Goal: Task Accomplishment & Management: Use online tool/utility

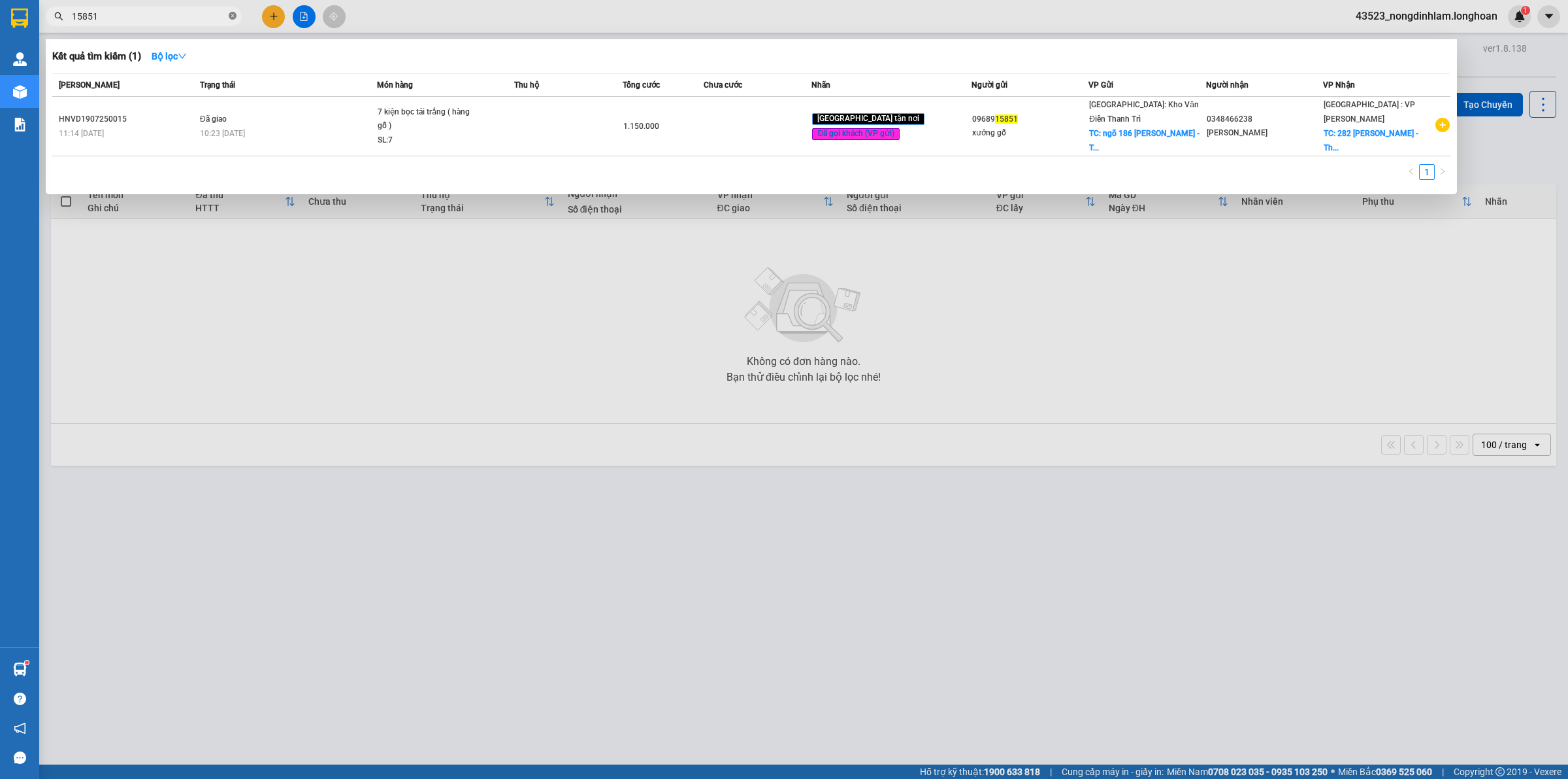
click at [232, 20] on icon "close-circle" at bounding box center [233, 16] width 8 height 8
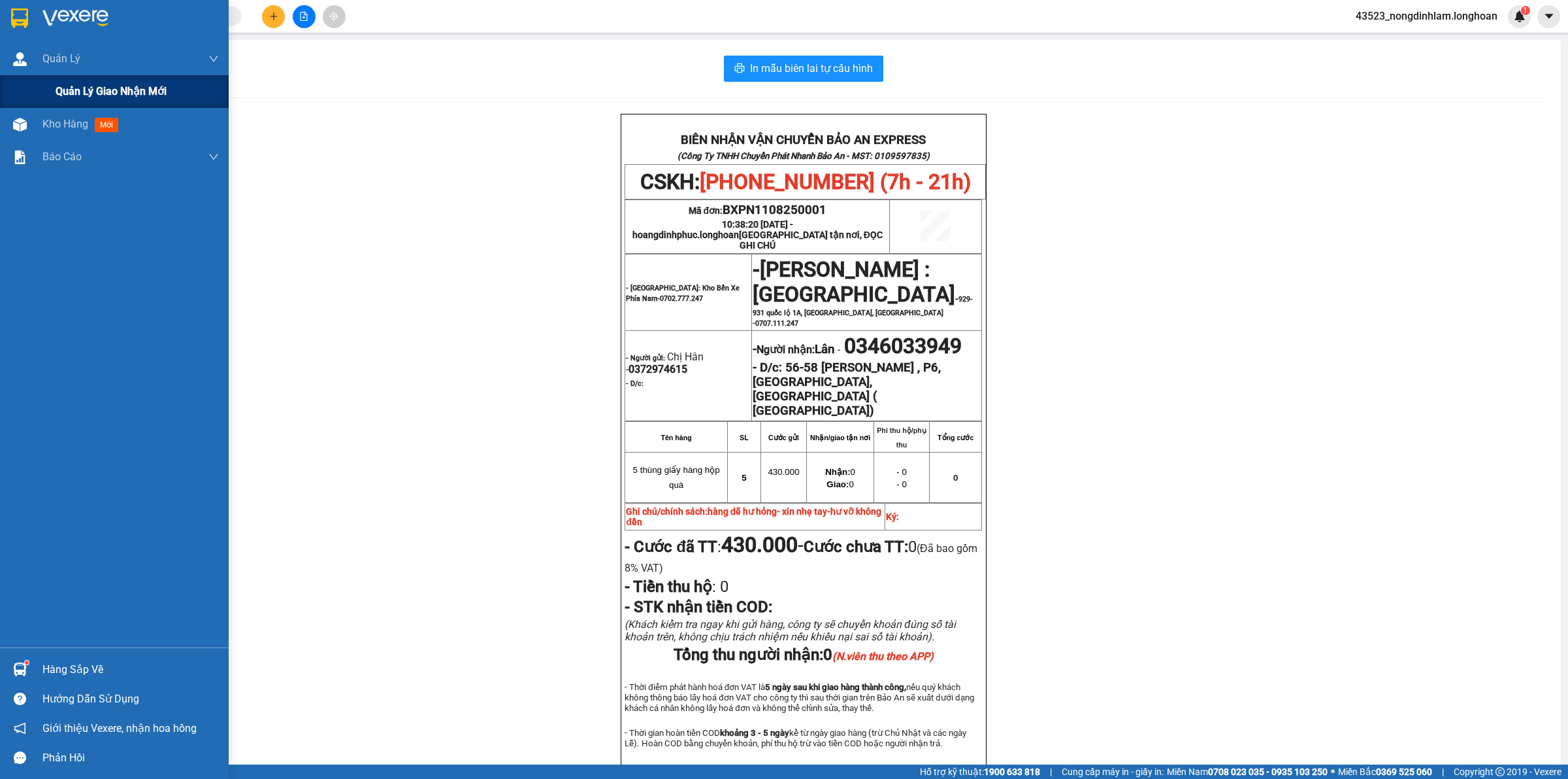
click at [83, 87] on span "Quản lý giao nhận mới" at bounding box center [112, 91] width 112 height 16
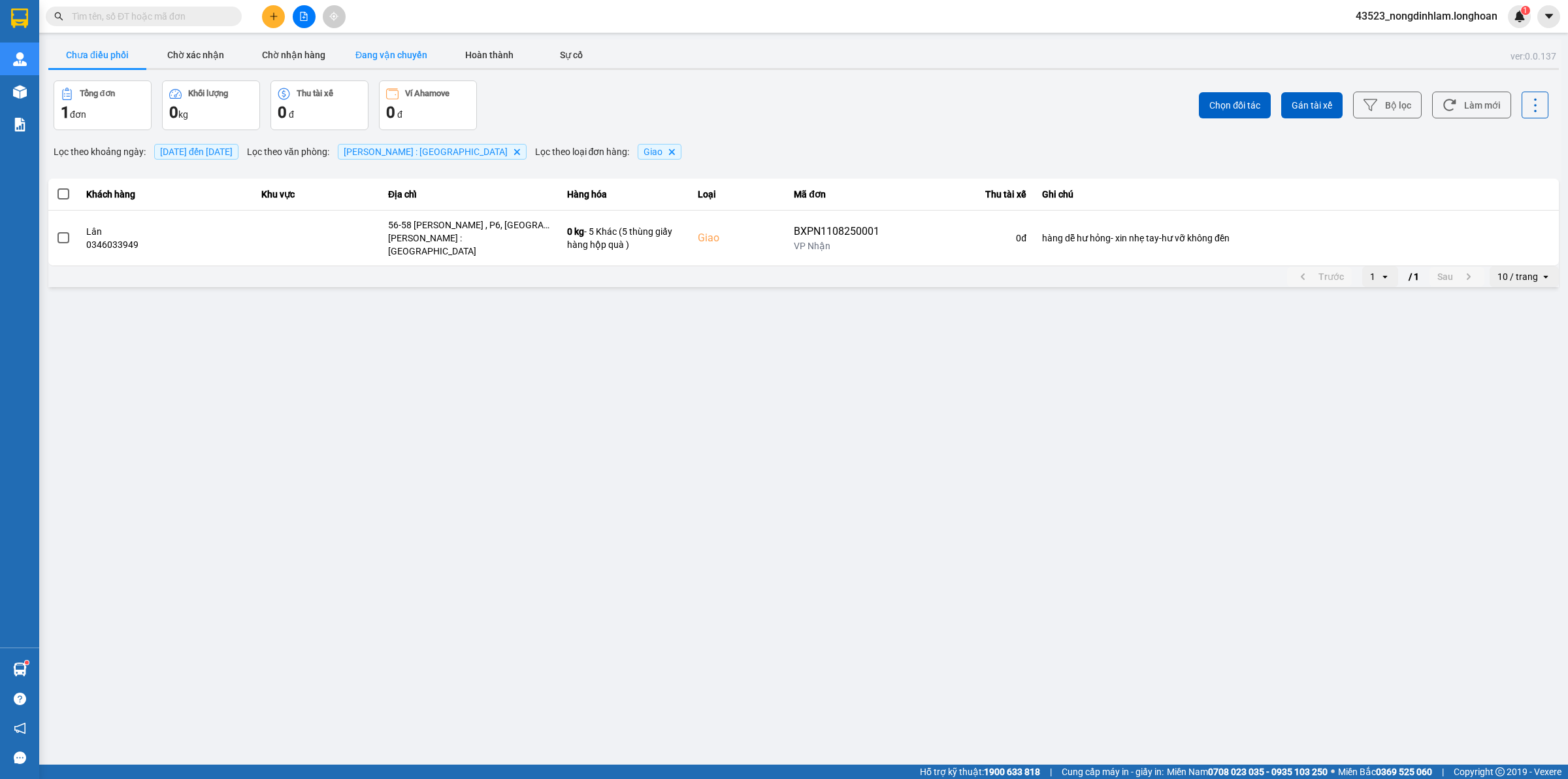
click at [387, 56] on button "Đang vận chuyển" at bounding box center [391, 55] width 98 height 26
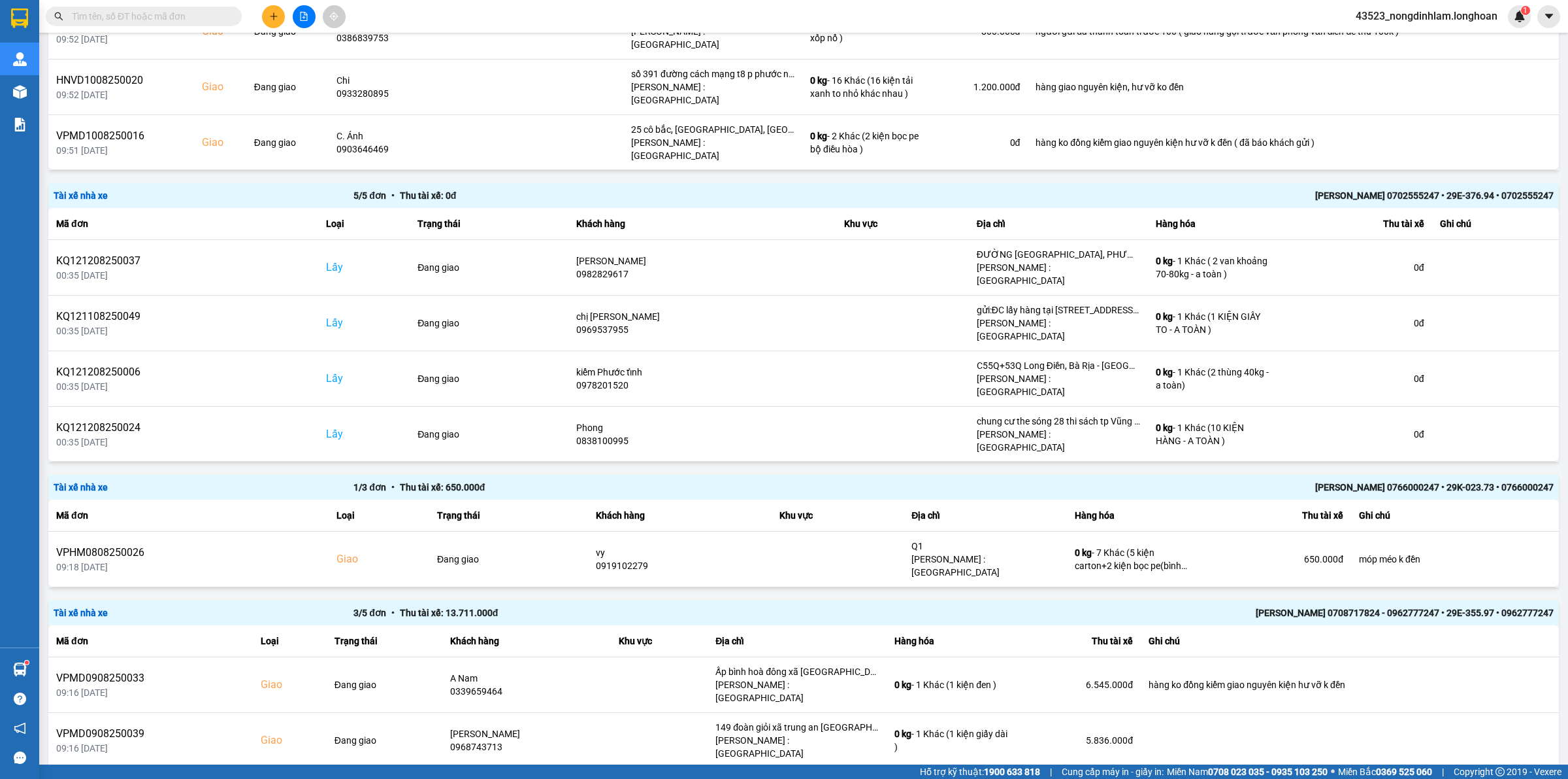
scroll to position [1553, 0]
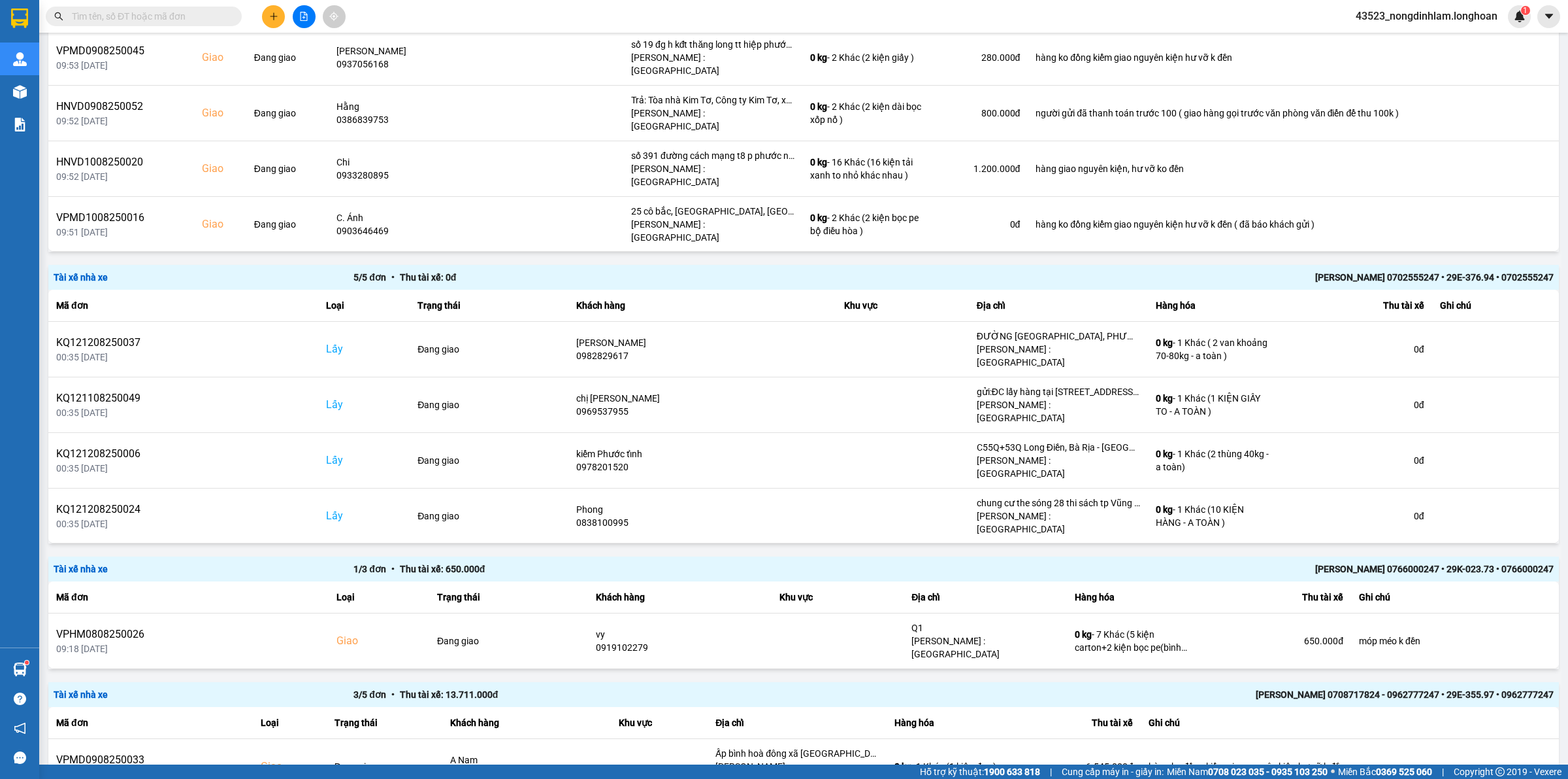
click at [1361, 270] on div "[PERSON_NAME] 0702555247 • 29E-376.94 • 0702555247" at bounding box center [1253, 277] width 600 height 14
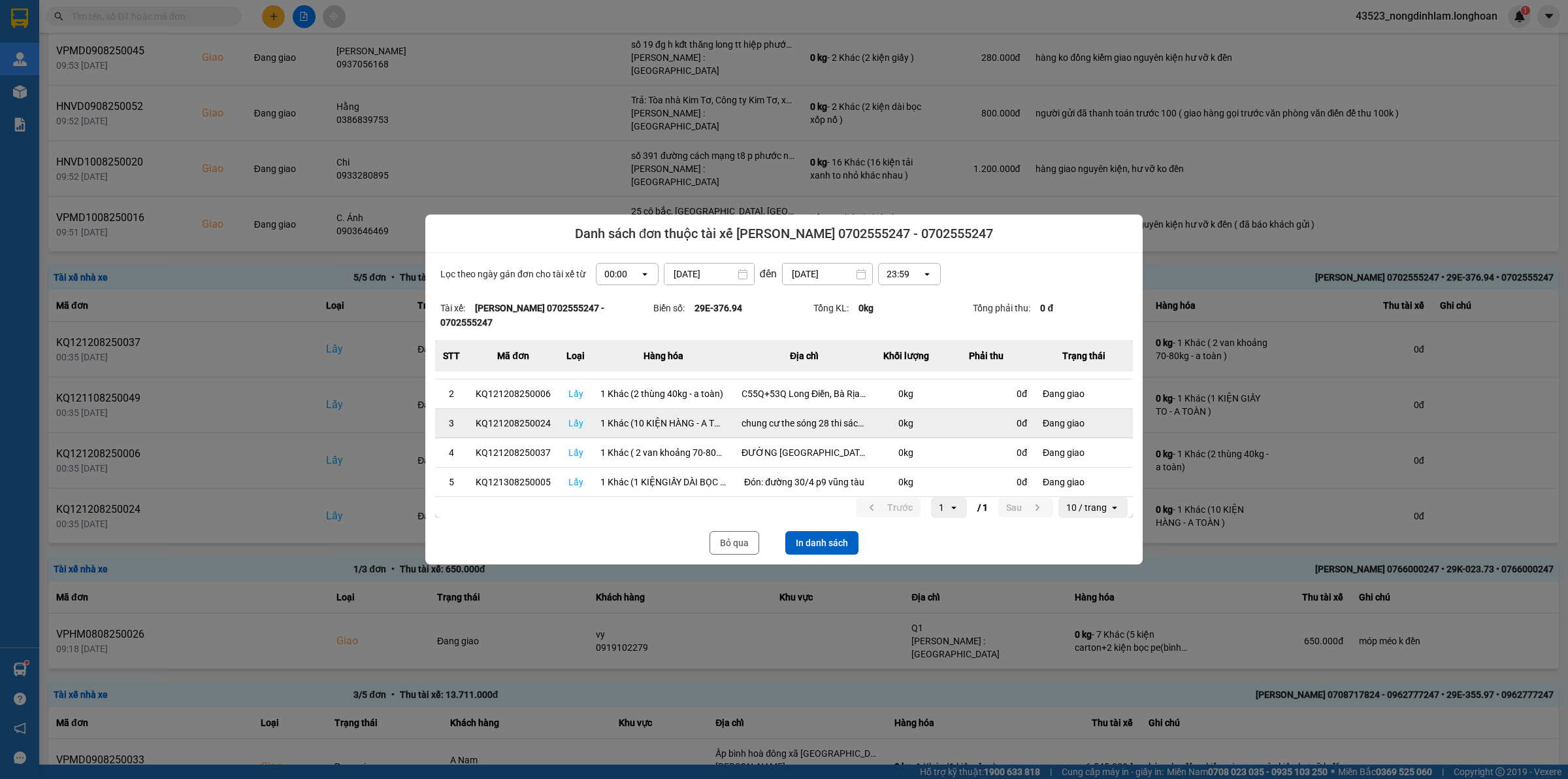
scroll to position [0, 0]
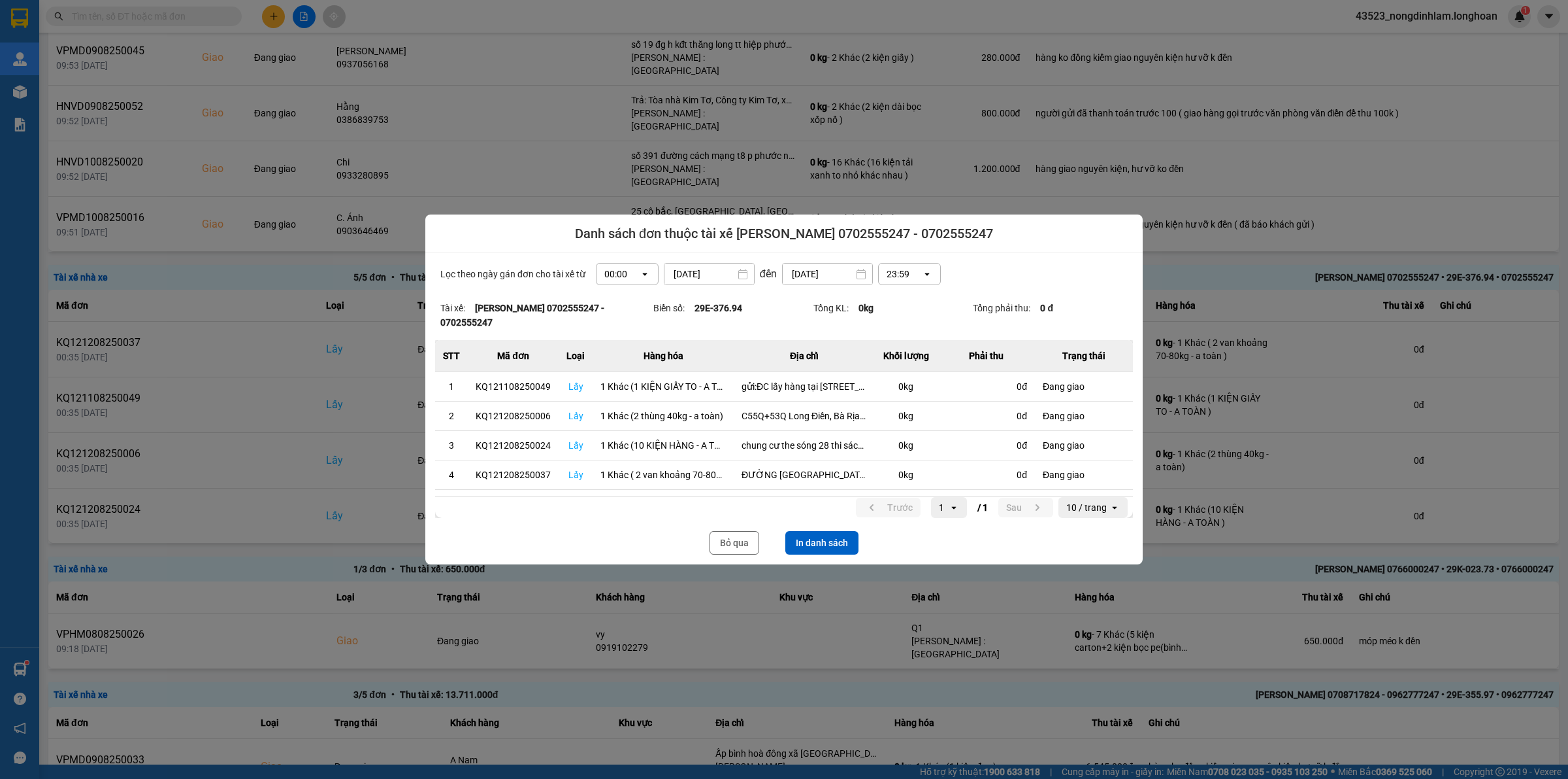
drag, startPoint x: 728, startPoint y: 545, endPoint x: 627, endPoint y: 525, distance: 103.0
click at [729, 544] on button "Bỏ qua" at bounding box center [735, 543] width 50 height 24
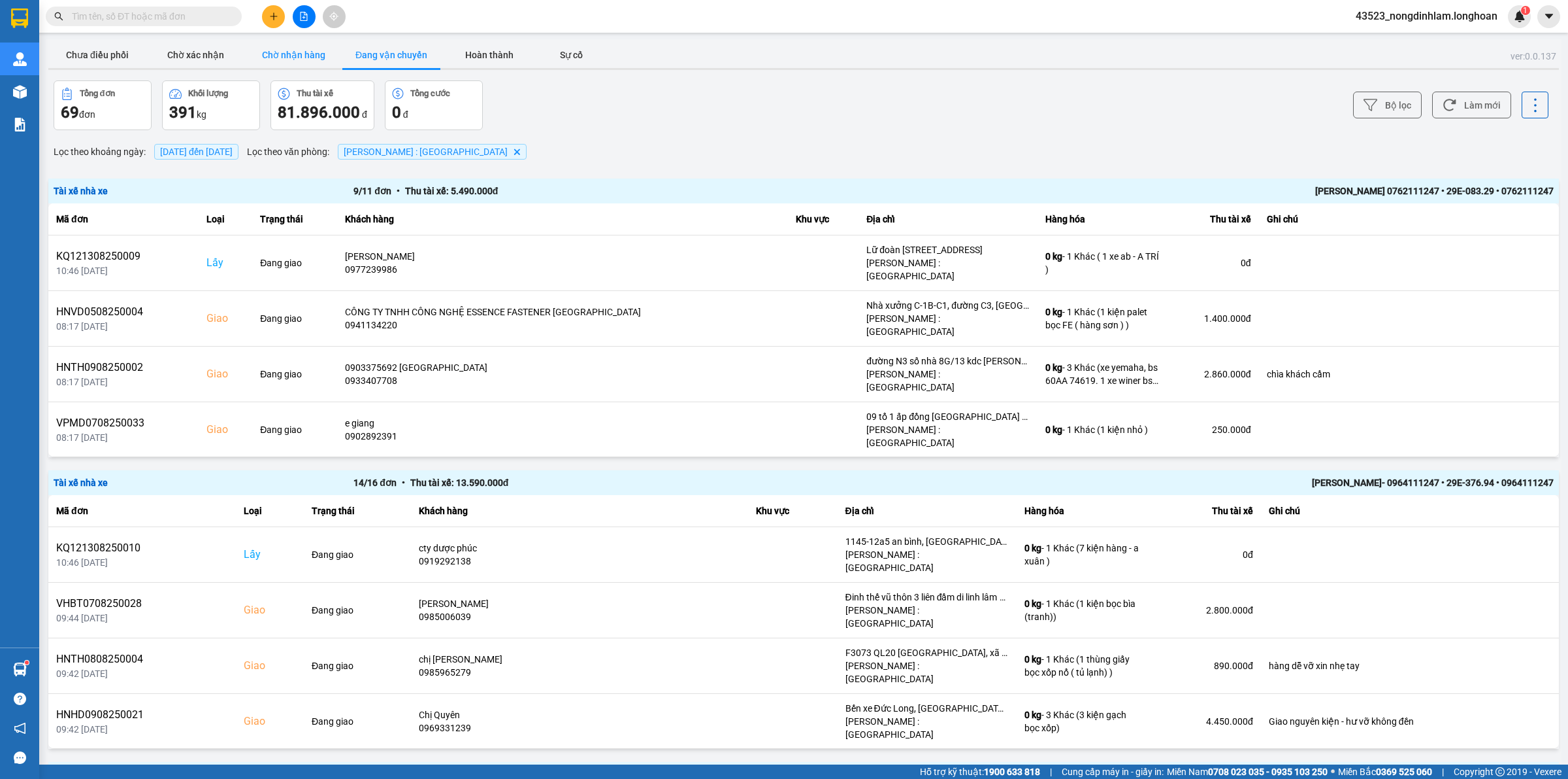
click at [309, 46] on button "Chờ nhận hàng" at bounding box center [294, 55] width 98 height 26
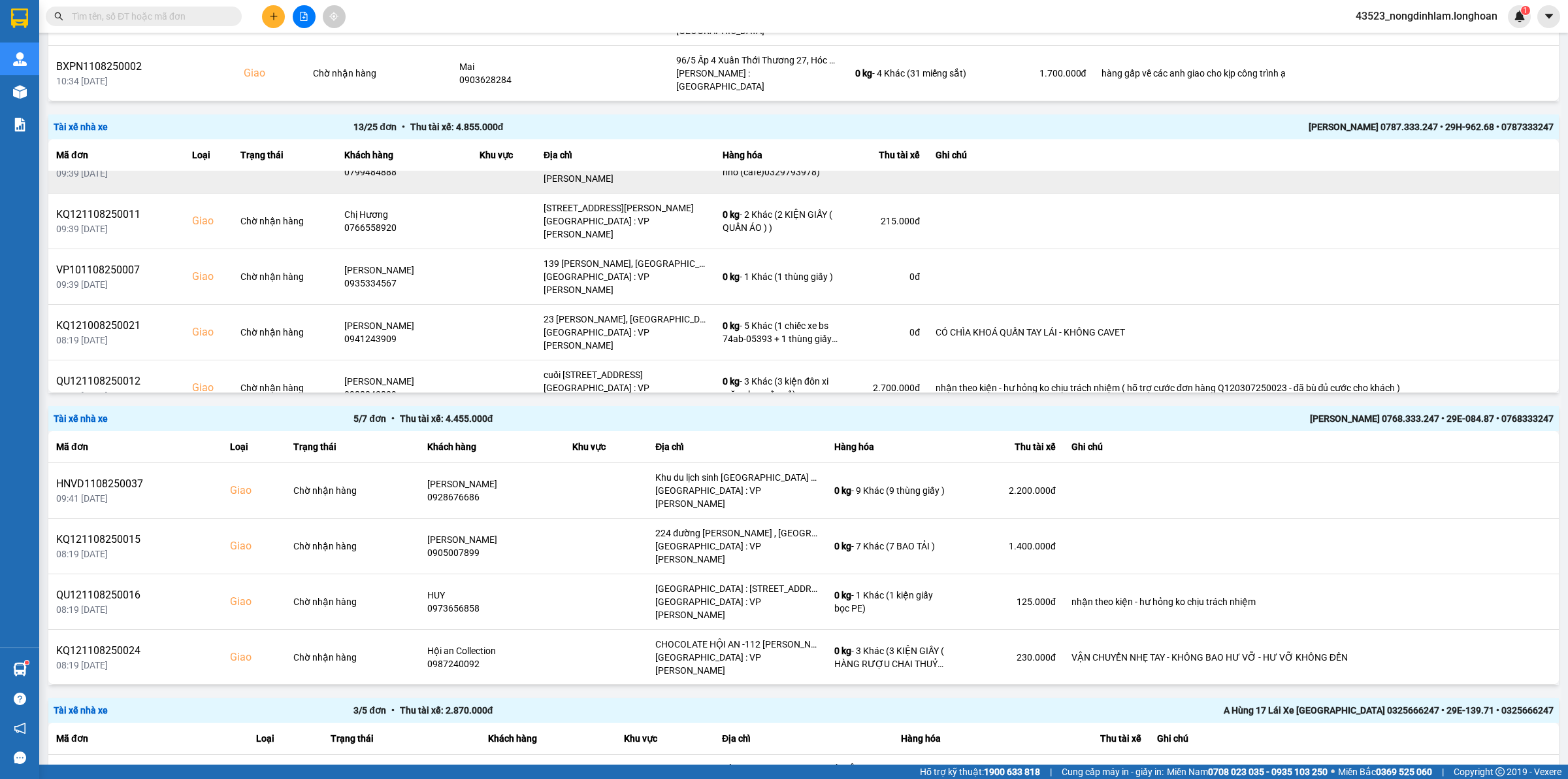
scroll to position [285, 0]
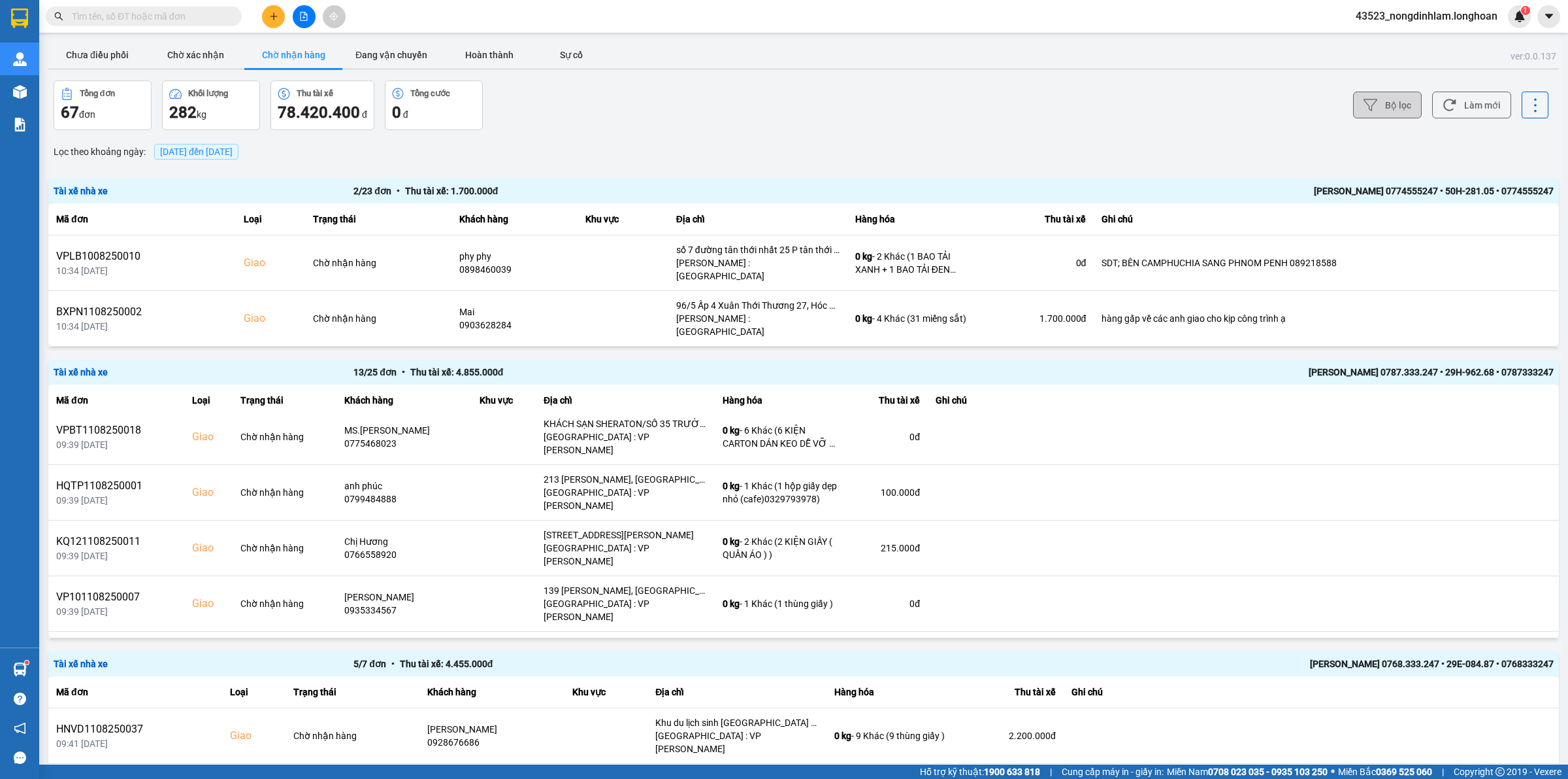
click at [1397, 100] on button "Bộ lọc" at bounding box center [1387, 105] width 69 height 27
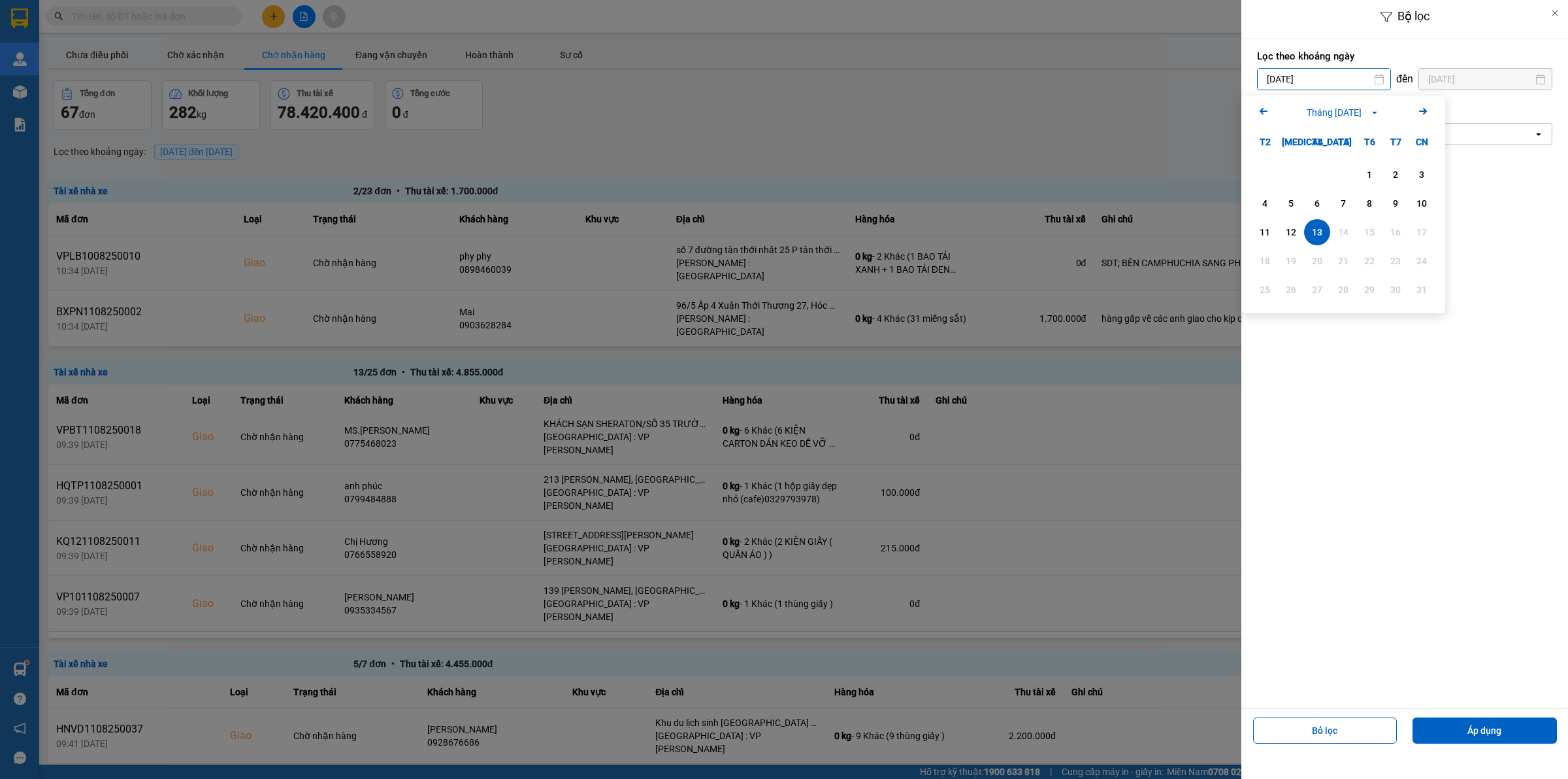
click at [1363, 74] on input "[DATE]" at bounding box center [1324, 79] width 132 height 21
click at [1265, 114] on icon "Arrow Left" at bounding box center [1264, 112] width 16 height 16
click at [1294, 174] on div "1" at bounding box center [1291, 174] width 18 height 16
type input "[DATE]"
click at [1480, 726] on button "Áp dụng" at bounding box center [1484, 730] width 144 height 26
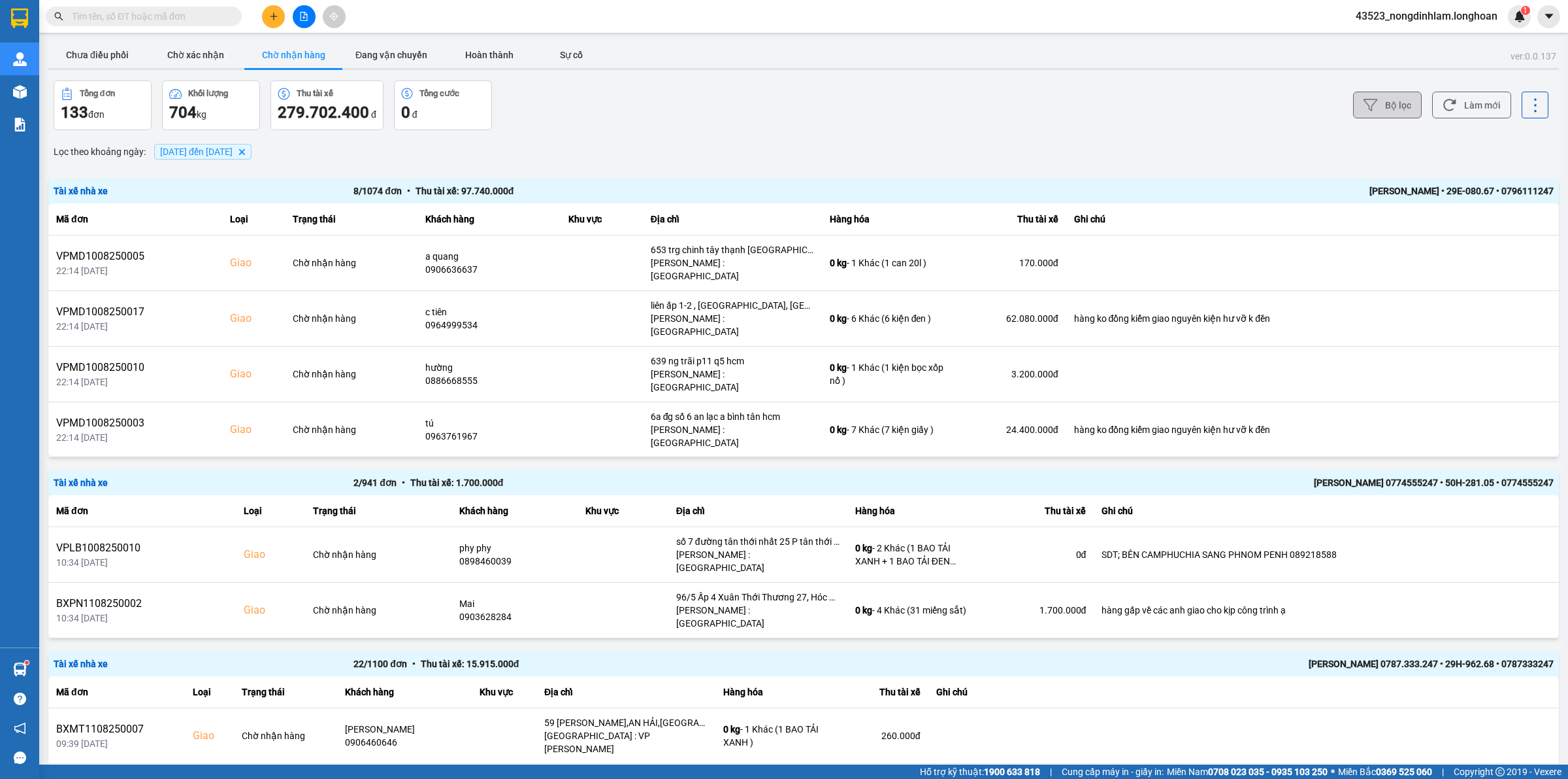
click at [1384, 93] on button "Bộ lọc" at bounding box center [1387, 105] width 69 height 27
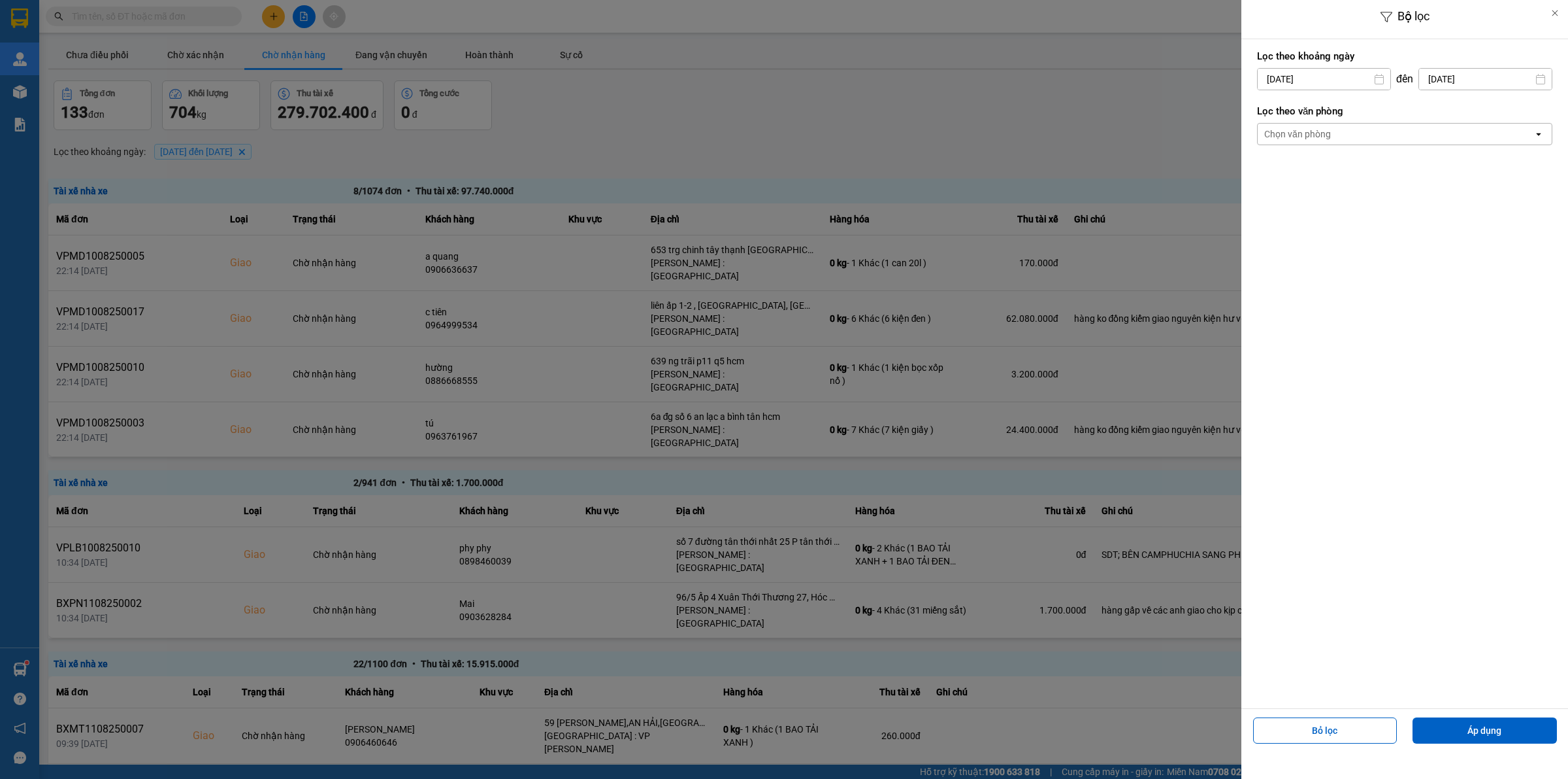
click at [1342, 130] on div "Chọn văn phòng" at bounding box center [1396, 133] width 276 height 21
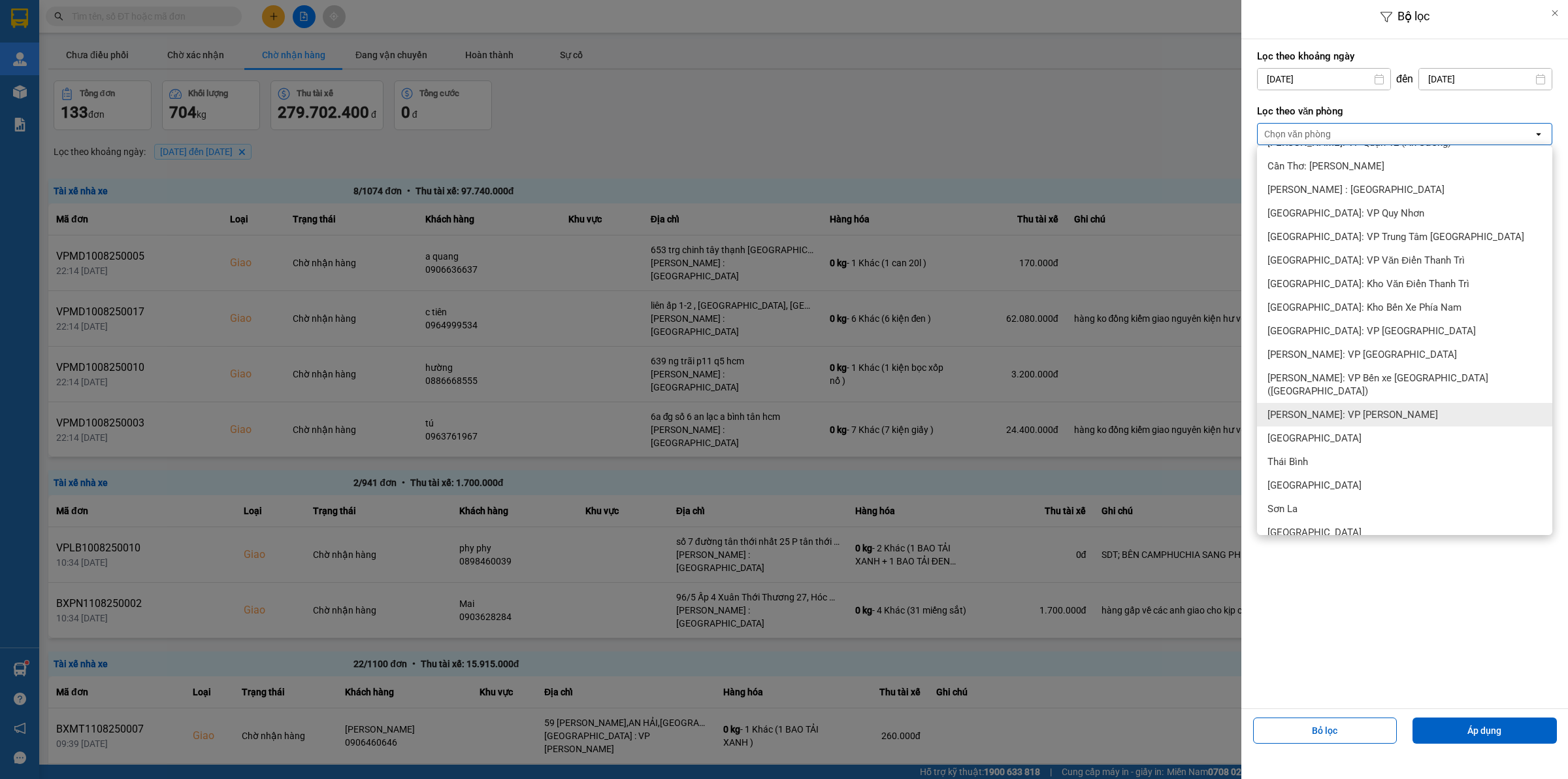
scroll to position [327, 0]
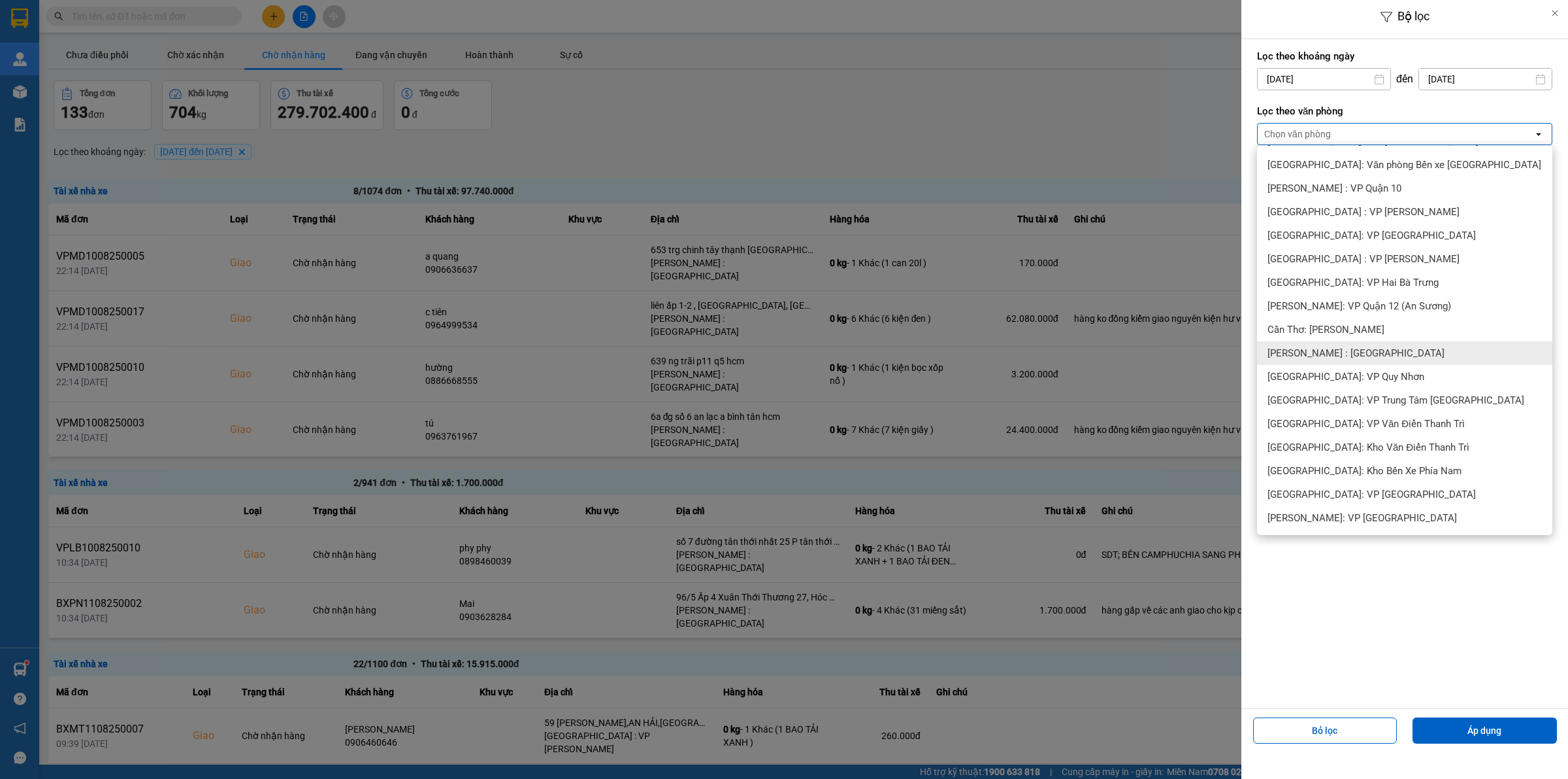
click at [1390, 361] on div "[PERSON_NAME] : [GEOGRAPHIC_DATA]" at bounding box center [1405, 354] width 296 height 24
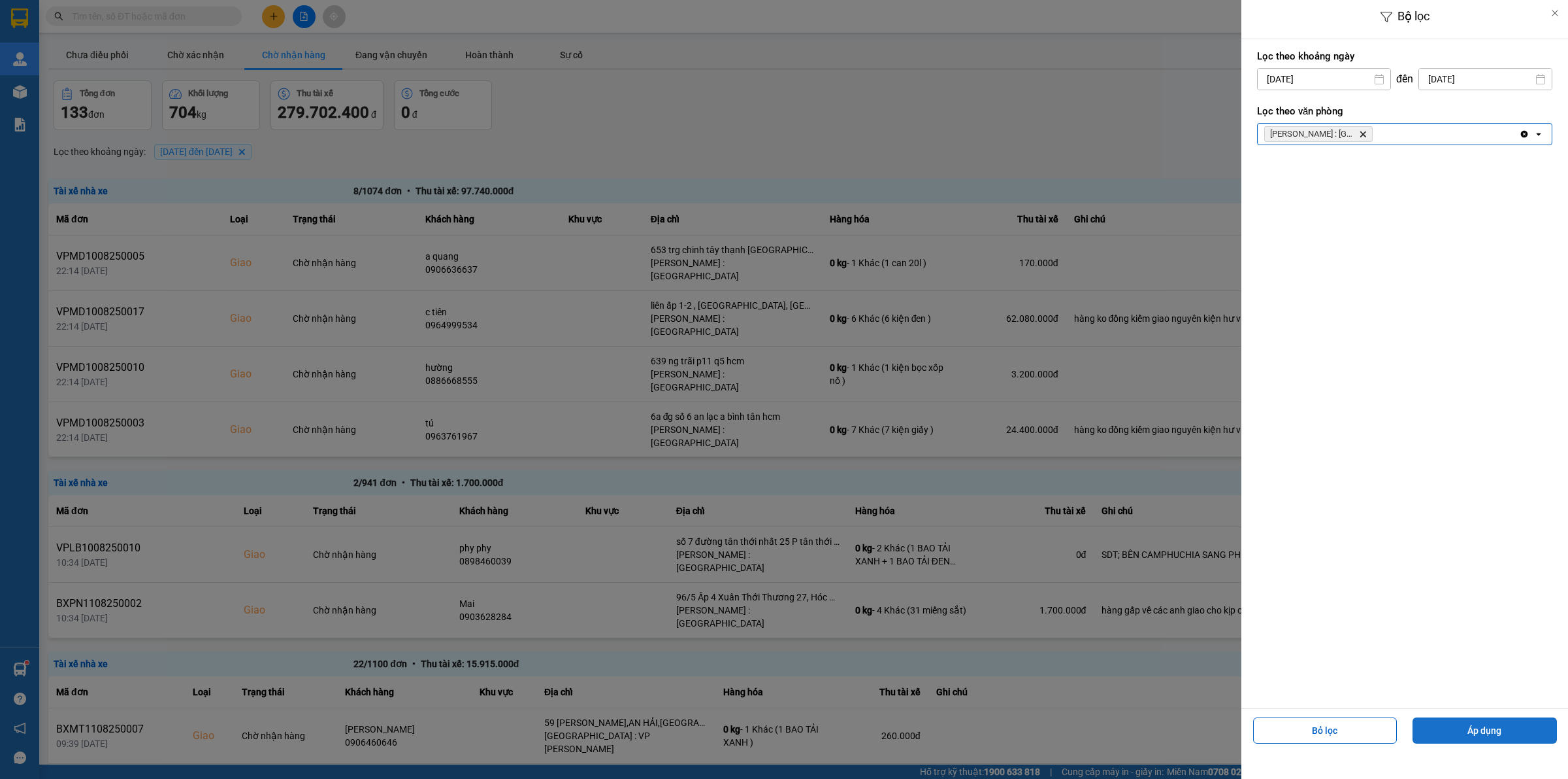
drag, startPoint x: 1507, startPoint y: 735, endPoint x: 1483, endPoint y: 733, distance: 24.1
click at [1507, 734] on button "Áp dụng" at bounding box center [1484, 730] width 144 height 26
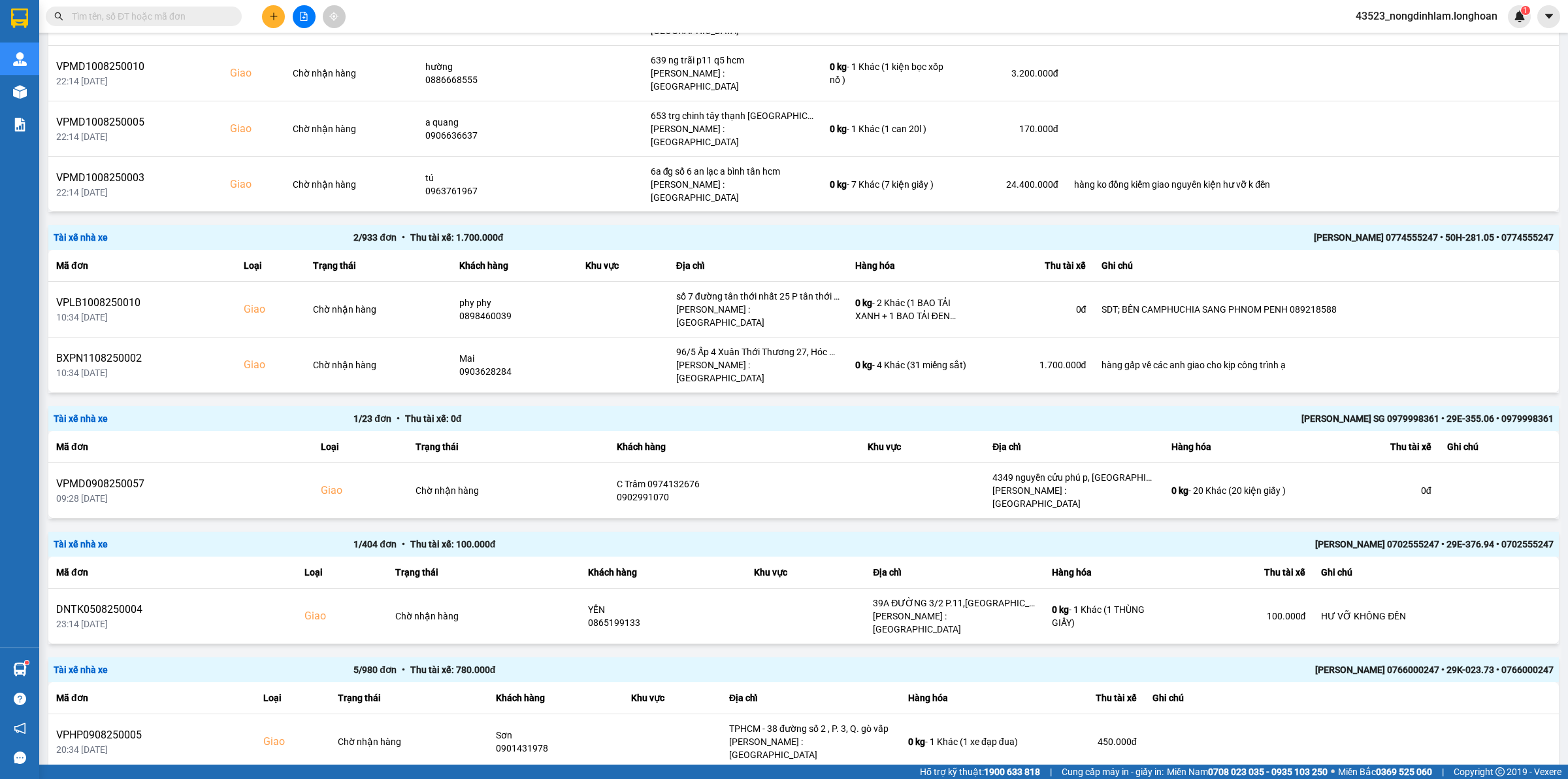
scroll to position [327, 0]
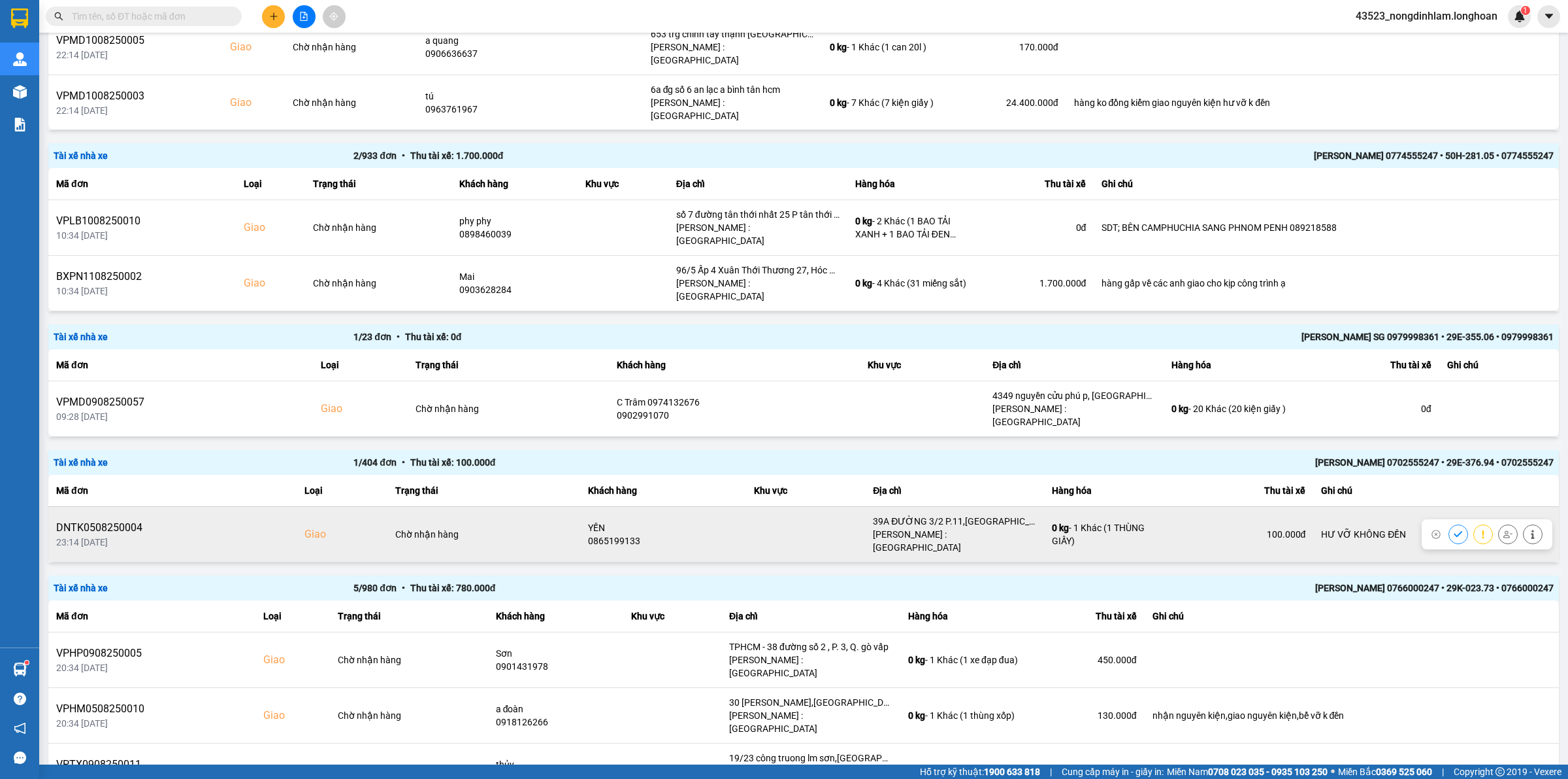
click at [605, 534] on div "0865199133" at bounding box center [663, 540] width 149 height 13
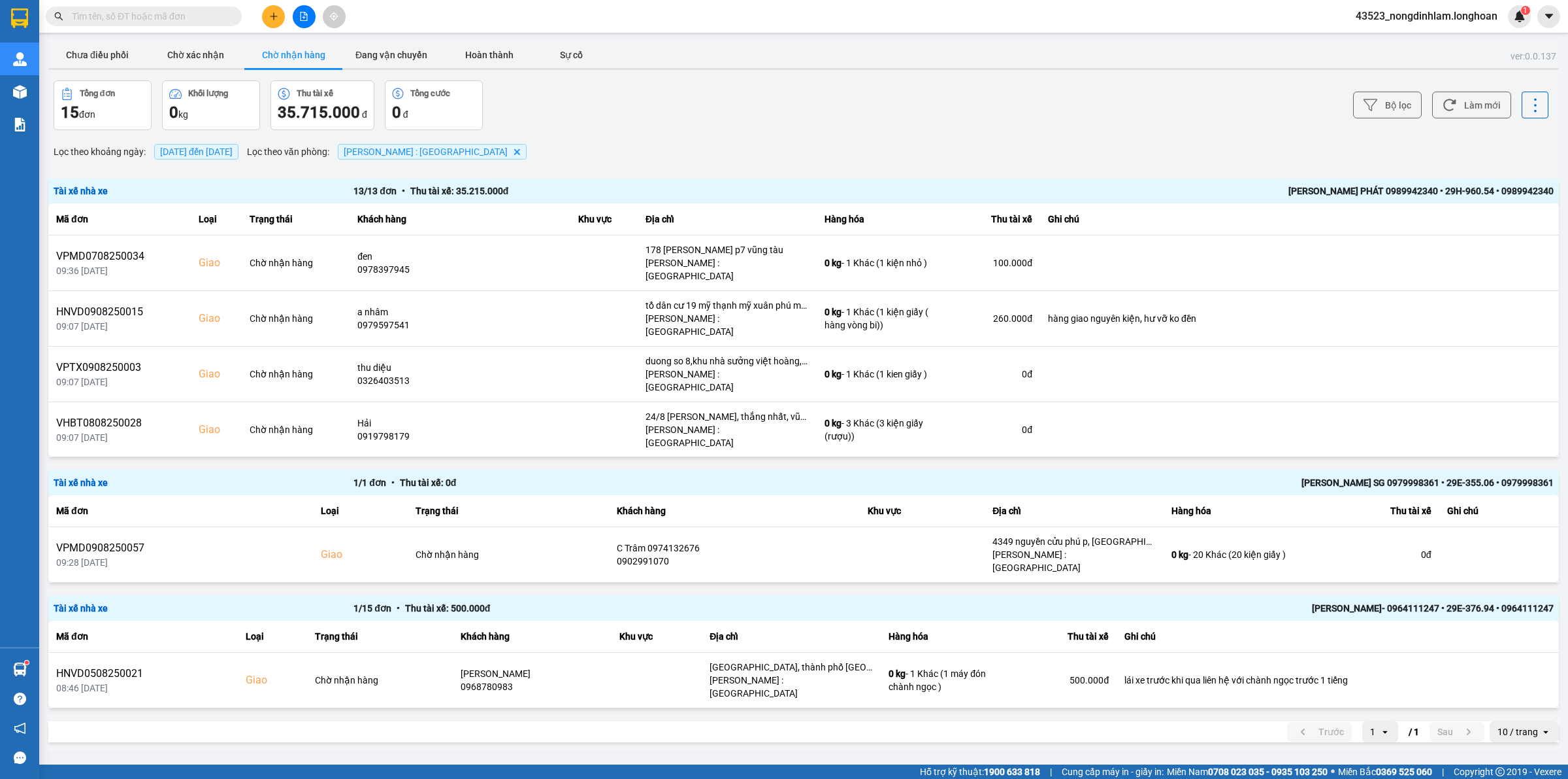
scroll to position [367, 0]
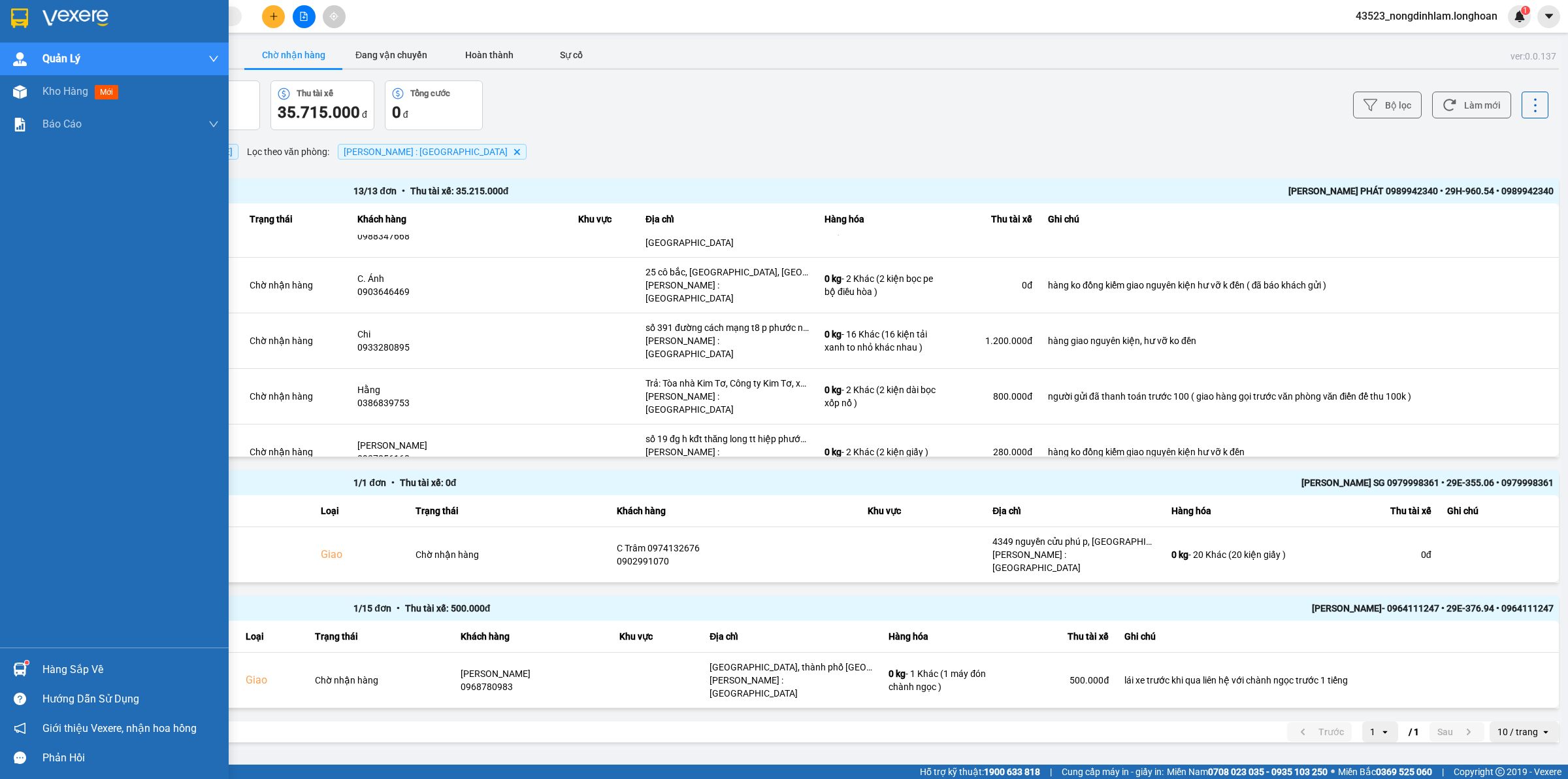
click at [4, 13] on div at bounding box center [114, 21] width 229 height 43
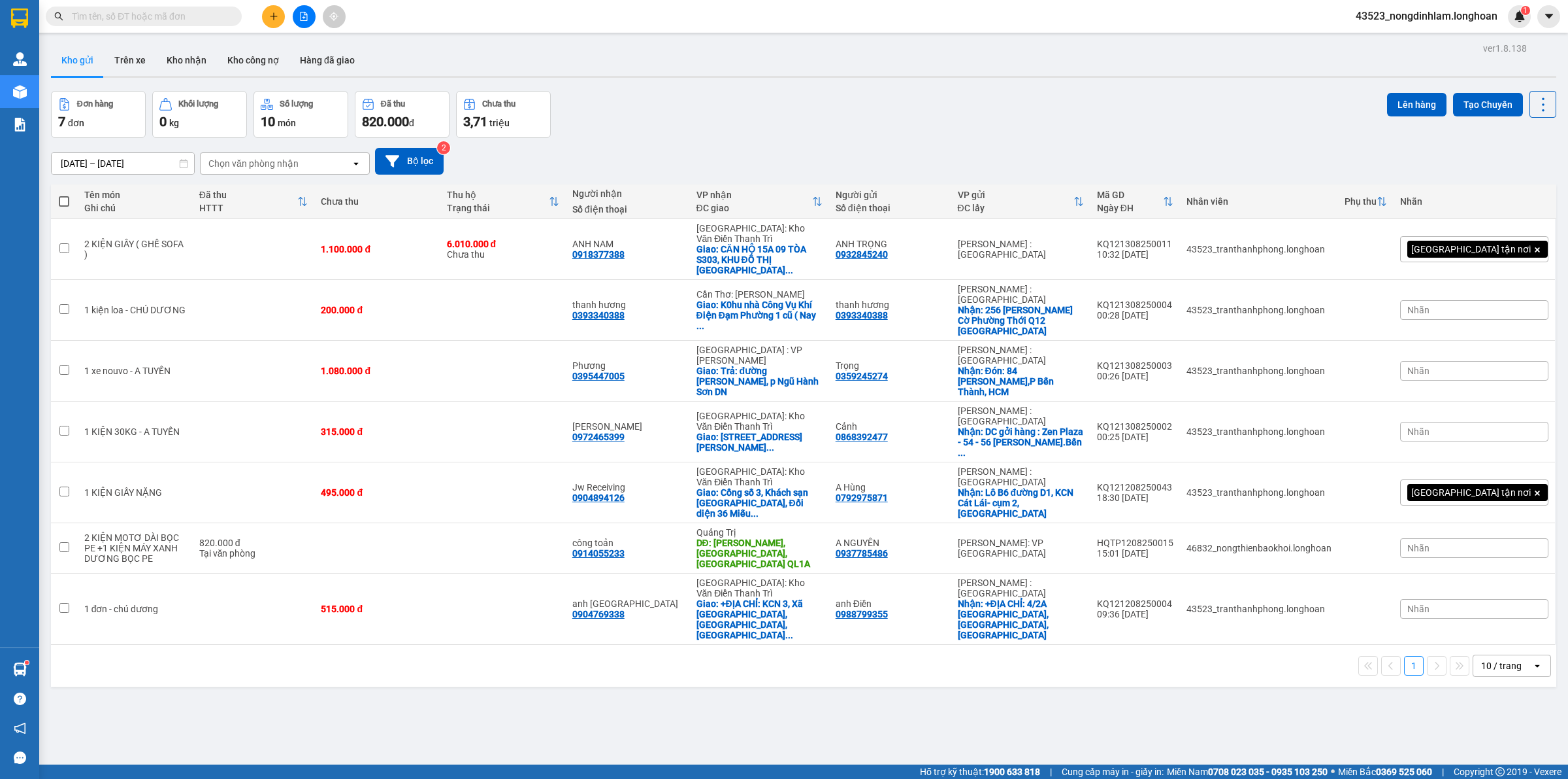
click at [127, 195] on div "Tên món" at bounding box center [135, 194] width 102 height 11
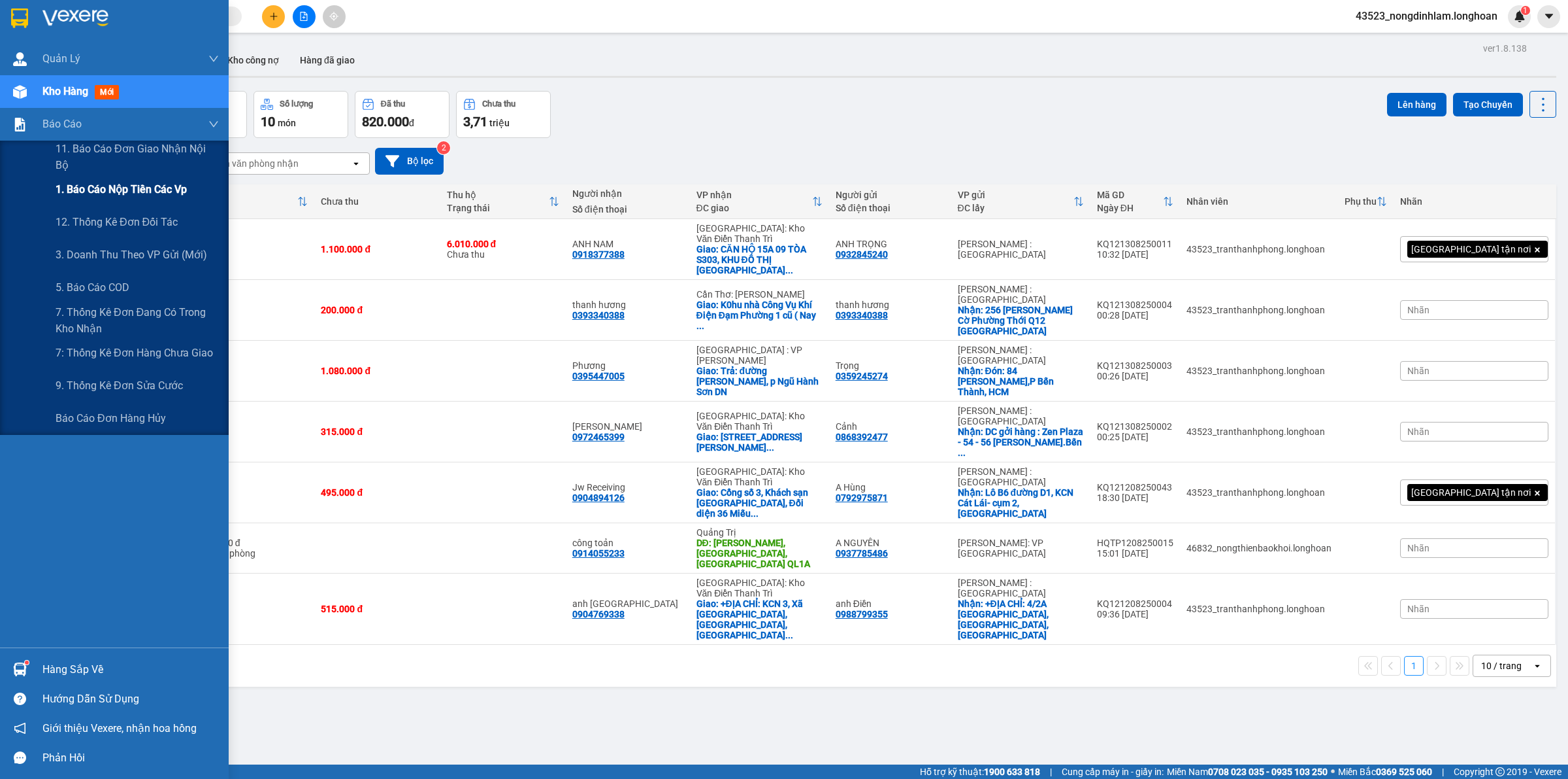
click at [157, 187] on span "1. Báo cáo nộp tiền các vp" at bounding box center [121, 189] width 131 height 16
